Goal: Communication & Community: Ask a question

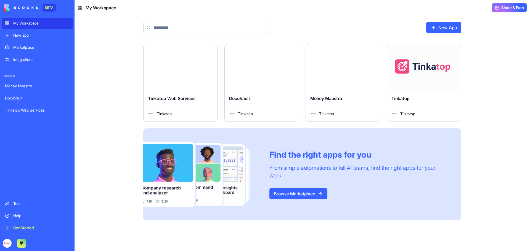
click at [14, 216] on div "Help" at bounding box center [41, 216] width 56 height 6
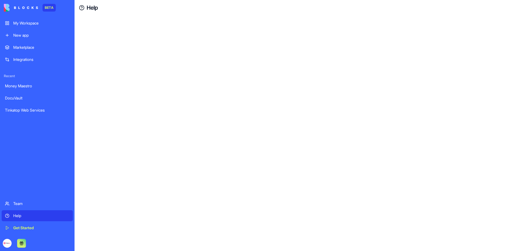
click at [13, 216] on div "Help" at bounding box center [41, 216] width 56 height 6
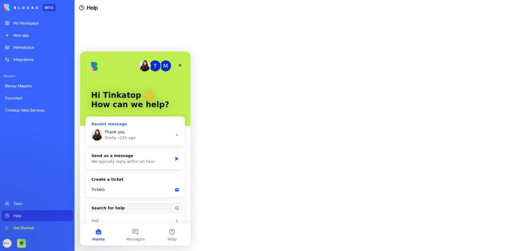
click at [120, 136] on div "• 22h ago" at bounding box center [126, 138] width 18 height 6
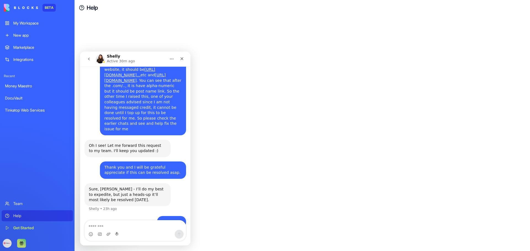
scroll to position [241, 0]
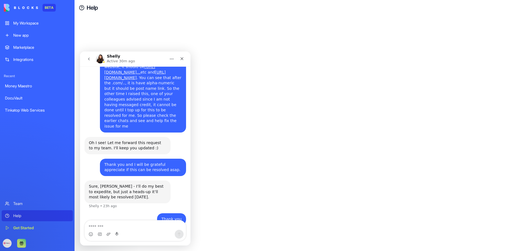
click at [114, 223] on textarea "Message…" at bounding box center [135, 225] width 101 height 9
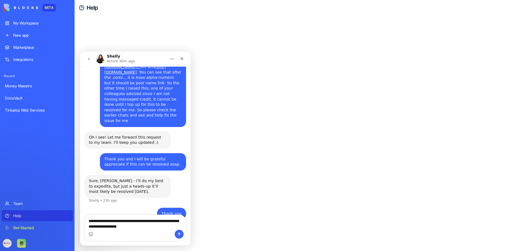
type textarea "**********"
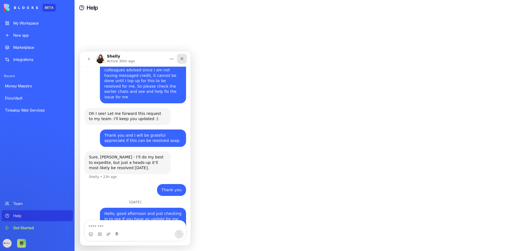
click at [184, 56] on div "Close" at bounding box center [182, 59] width 10 height 10
